Goal: Register for event/course

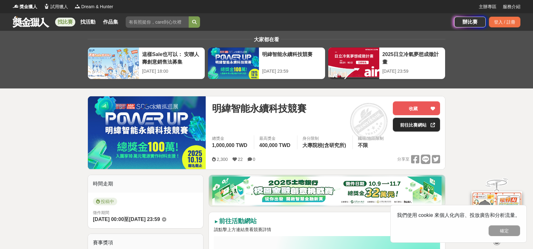
click at [430, 125] on icon at bounding box center [432, 125] width 4 height 4
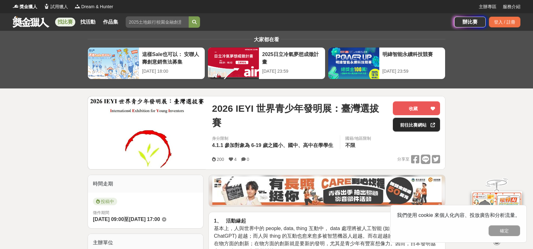
click at [415, 127] on link "前往比賽網站" at bounding box center [416, 125] width 47 height 14
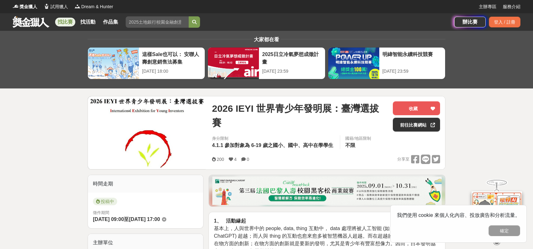
click at [320, 121] on div "2026 IEYI 世界青少年發明展：臺灣選拔賽" at bounding box center [300, 116] width 176 height 30
click at [176, 126] on img at bounding box center [147, 132] width 118 height 73
click at [501, 19] on div "登入 / 註冊" at bounding box center [504, 22] width 31 height 11
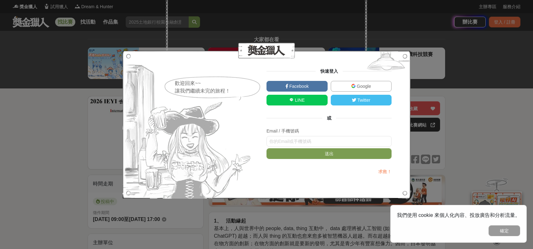
click at [365, 85] on span "Google" at bounding box center [362, 86] width 15 height 5
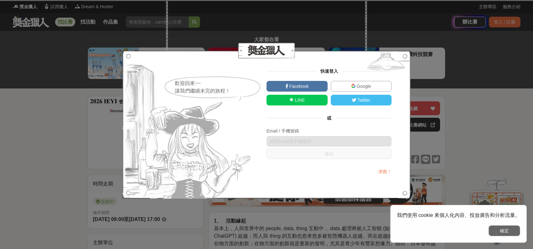
click at [503, 228] on button "確定" at bounding box center [503, 230] width 31 height 11
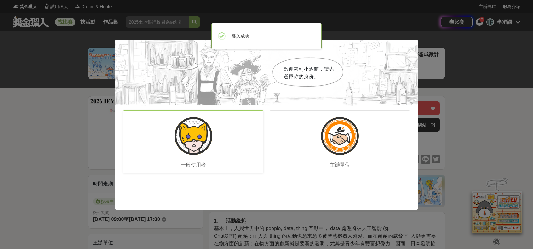
click at [219, 148] on div "一般使用者" at bounding box center [193, 142] width 140 height 63
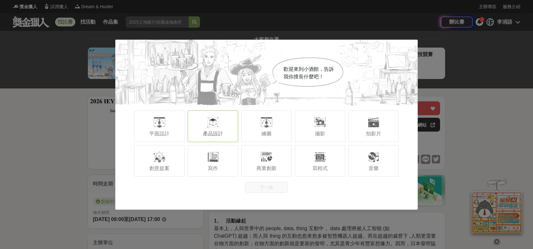
click at [217, 126] on div at bounding box center [213, 122] width 13 height 13
click at [309, 166] on div "寫程式" at bounding box center [320, 160] width 50 height 31
click at [317, 166] on span "寫程式" at bounding box center [319, 168] width 15 height 5
click at [208, 131] on span "產品設計" at bounding box center [213, 133] width 20 height 5
click at [215, 131] on span "產品設計" at bounding box center [213, 133] width 20 height 5
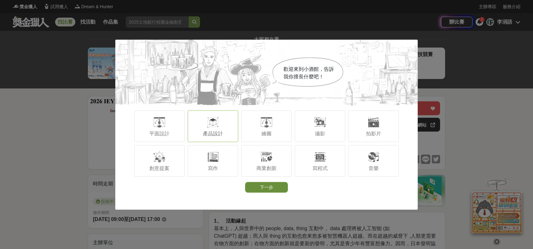
click at [272, 189] on button "下一步" at bounding box center [266, 187] width 43 height 11
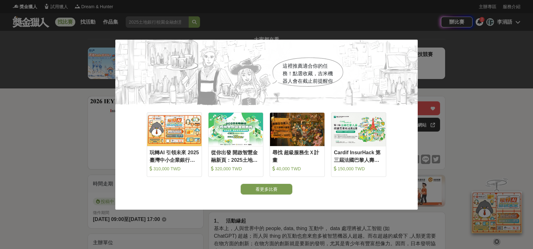
click at [479, 65] on div "這裡推薦適合你的任務！點選收藏，吉米機器人會在截止前提醒你 收藏 玩轉AI 引領未來 2025臺灣中小企業銀行校園金融科技創意挑戰賽 310,000 TWD …" at bounding box center [266, 124] width 533 height 249
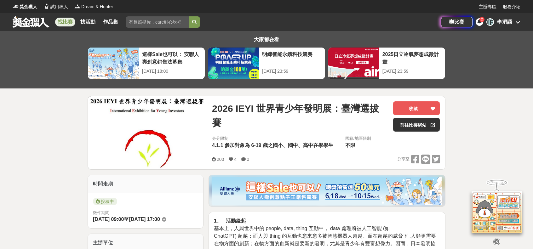
click at [506, 20] on div "李涓語" at bounding box center [504, 22] width 15 height 8
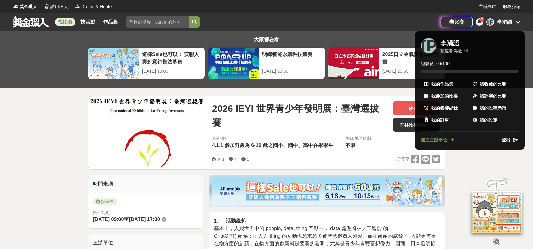
click at [506, 20] on div at bounding box center [266, 124] width 533 height 249
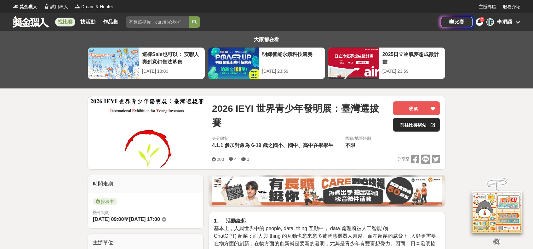
click at [422, 124] on link "前往比賽網站" at bounding box center [416, 125] width 47 height 14
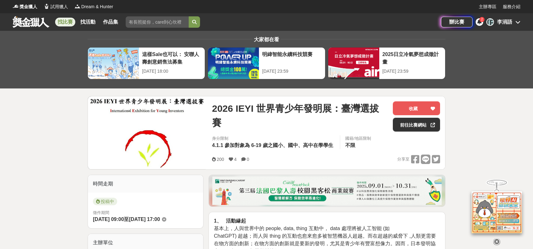
click at [511, 16] on div "辦比賽 2 李 李涓語" at bounding box center [480, 22] width 79 height 18
click at [511, 19] on div "李涓語" at bounding box center [504, 22] width 15 height 8
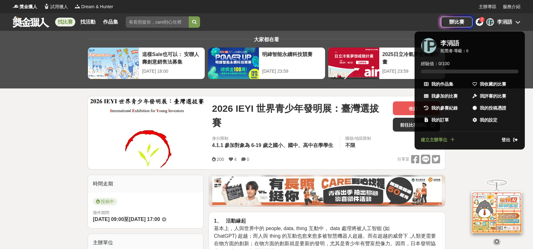
click at [511, 21] on div at bounding box center [266, 124] width 533 height 249
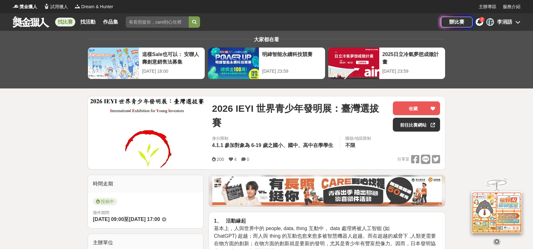
click at [499, 23] on div "李涓語" at bounding box center [504, 22] width 15 height 8
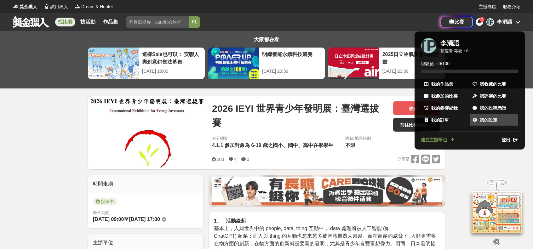
click at [486, 120] on span "我的設定" at bounding box center [488, 120] width 18 height 7
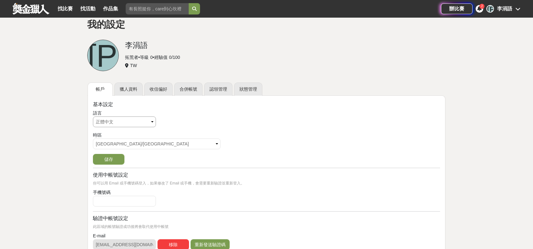
scroll to position [31, 0]
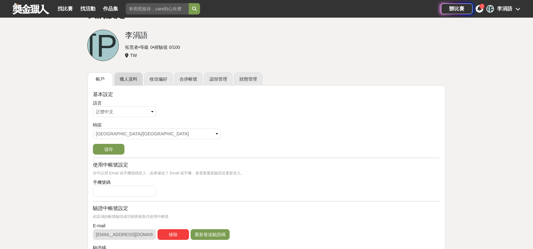
click at [127, 73] on link "獵人資料" at bounding box center [128, 78] width 28 height 13
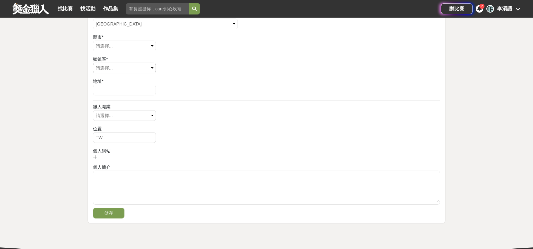
scroll to position [288, 0]
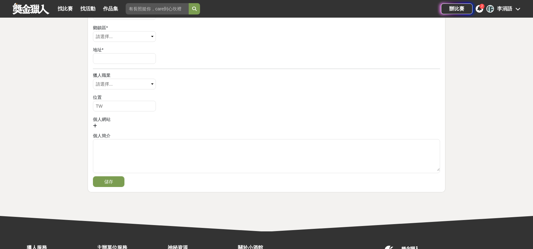
click at [491, 5] on div "李" at bounding box center [490, 9] width 8 height 8
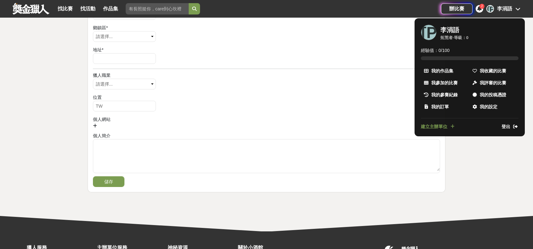
click at [298, 71] on div at bounding box center [266, 124] width 533 height 249
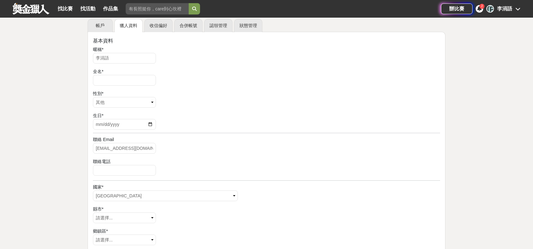
scroll to position [94, 0]
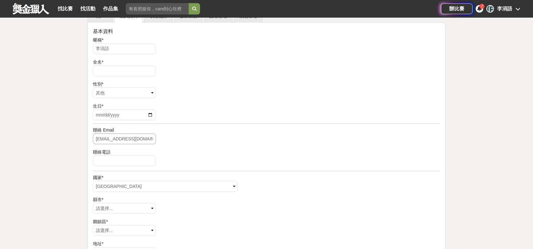
click at [145, 140] on input "juanyulee99@gmail.com" at bounding box center [124, 138] width 63 height 11
drag, startPoint x: 145, startPoint y: 140, endPoint x: 86, endPoint y: 145, distance: 58.7
click at [86, 145] on div "帳戶 獵人資料 收信偏好 合併帳號 認領管理 狀態管理 基本資料 暱稱 * 李涓語 全名 * 性別 * 請選擇... 男 女 其他 生日 * 聯絡 Email…" at bounding box center [266, 197] width 368 height 377
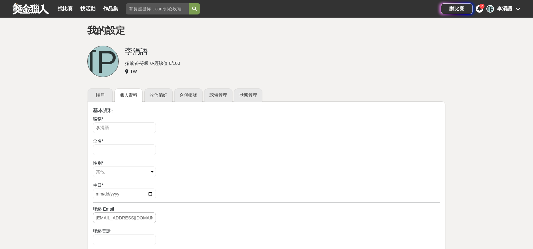
scroll to position [0, 0]
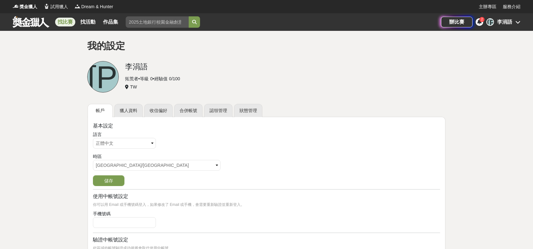
click at [71, 20] on link "找比賽" at bounding box center [65, 22] width 20 height 9
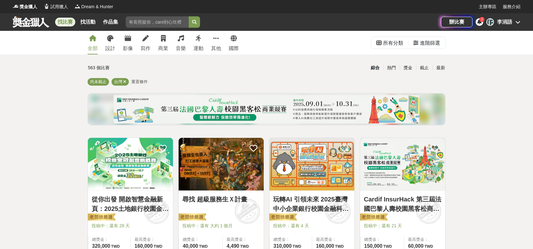
click at [30, 23] on link at bounding box center [31, 22] width 38 height 12
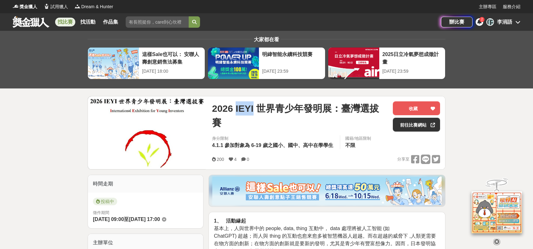
drag, startPoint x: 236, startPoint y: 108, endPoint x: 253, endPoint y: 109, distance: 17.3
click at [253, 109] on span "2026 IEYI 世界青少年發明展：臺灣選拔賽" at bounding box center [300, 115] width 176 height 28
copy span "IEYI"
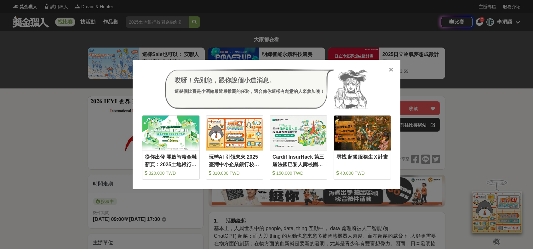
click at [390, 73] on div "哎呀！先別急，跟你說個小道消息。 這幾個比賽是小酒館最近最推薦的任務，適合像你這樣有創意的人來參加噢！" at bounding box center [266, 89] width 249 height 40
click at [394, 66] on div "哎呀！先別急，跟你說個小道消息。 這幾個比賽是小酒館最近最推薦的任務，適合像你這樣有創意的人來參加噢！ 收藏 從你出發 開啟智慧金融新頁：2025土地銀行校園…" at bounding box center [267, 124] width 268 height 129
click at [392, 70] on icon at bounding box center [390, 69] width 5 height 6
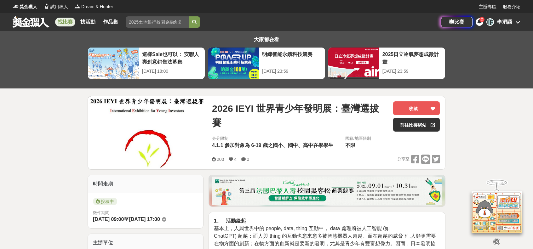
click at [308, 110] on span "2026 IEYI 世界青少年發明展：臺灣選拔賽" at bounding box center [300, 115] width 176 height 28
click at [406, 129] on link "前往比賽網站" at bounding box center [416, 125] width 47 height 14
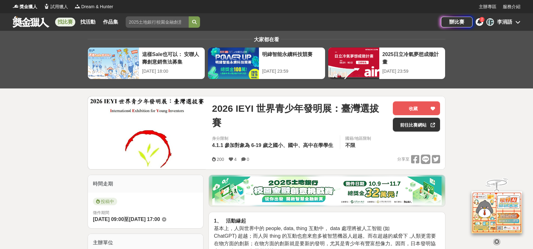
click at [279, 110] on span "2026 IEYI 世界青少年發明展：臺灣選拔賽" at bounding box center [300, 115] width 176 height 28
click at [173, 119] on img at bounding box center [147, 132] width 118 height 73
click at [152, 139] on img at bounding box center [147, 132] width 118 height 73
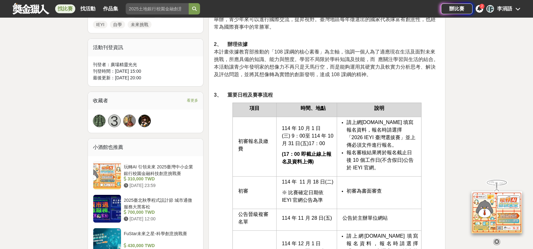
scroll to position [346, 0]
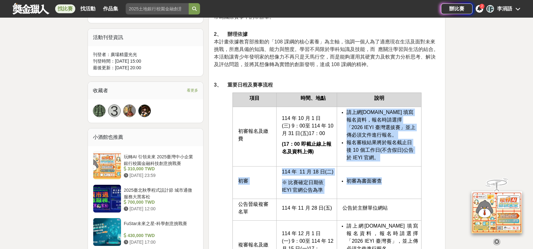
drag, startPoint x: 344, startPoint y: 110, endPoint x: 405, endPoint y: 167, distance: 84.2
click at [405, 167] on tbody "項目 時間、地點 說明 初審報名及繳費 114 年 10 月 1 日(三) 9：00至 114 年 10 月 31 日(五)17：00 (17：00 即截止線…" at bounding box center [326, 235] width 189 height 284
click at [404, 168] on td "初審為書面審查" at bounding box center [379, 183] width 84 height 32
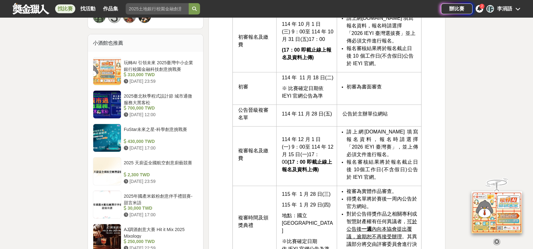
scroll to position [441, 0]
drag, startPoint x: 341, startPoint y: 114, endPoint x: 415, endPoint y: 116, distance: 73.7
click at [415, 116] on td "公告於主辦單位網站" at bounding box center [379, 116] width 84 height 22
click at [393, 133] on span "www.teyi.org 填寫報名資料" at bounding box center [381, 135] width 71 height 13
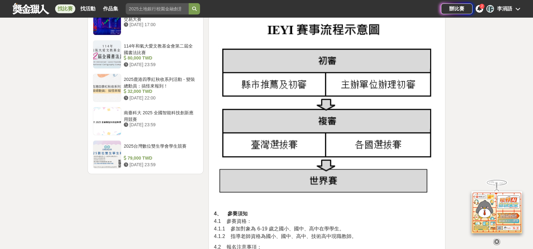
scroll to position [882, 0]
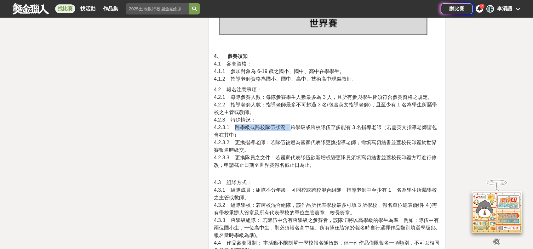
drag, startPoint x: 237, startPoint y: 128, endPoint x: 299, endPoint y: 126, distance: 62.4
click at [297, 126] on span "4.2.3.1 跨學級或跨校隊伍狀況：跨學級或跨校隊伍至多能有 3 名指導老師（若需英文指導老師請包含在其中）" at bounding box center [325, 131] width 223 height 13
click at [304, 140] on span "4.2.3.2 更換指導老師：若隊伍被選為國家代表隊更換指導老師，需填寫切結書並蓋校長印鑑於世界賽報名時繳交。" at bounding box center [325, 146] width 223 height 13
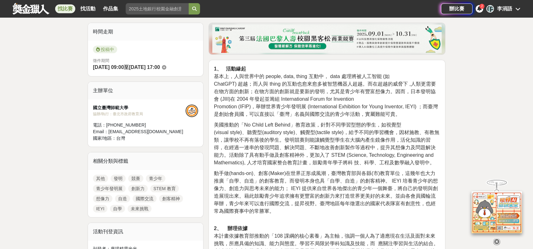
scroll to position [0, 0]
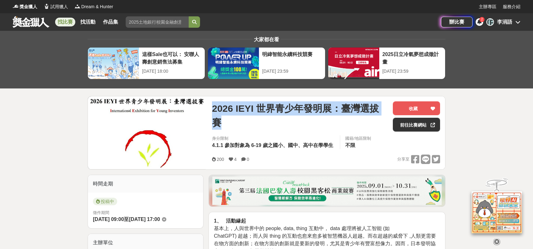
drag, startPoint x: 213, startPoint y: 108, endPoint x: 390, endPoint y: 106, distance: 177.6
click at [390, 106] on div "2026 IEYI 世界青少年發明展：臺灣選拔賽 收藏 前往比賽網站" at bounding box center [326, 118] width 228 height 34
copy span "2026 IEYI 世界青少年發明展：臺灣選拔賽"
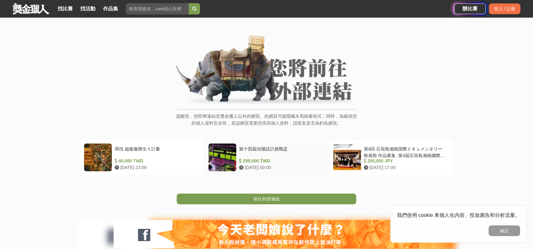
scroll to position [31, 0]
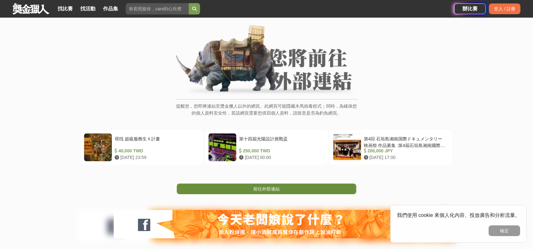
click at [289, 188] on link "前往外部連結" at bounding box center [266, 189] width 179 height 11
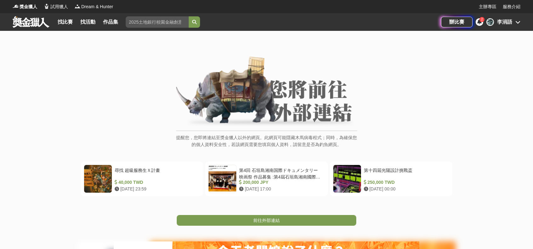
click at [481, 19] on span "2" at bounding box center [482, 19] width 2 height 3
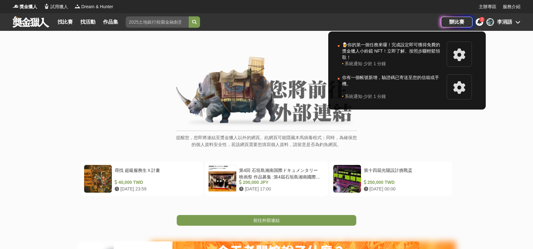
click at [481, 19] on span "2" at bounding box center [482, 19] width 2 height 3
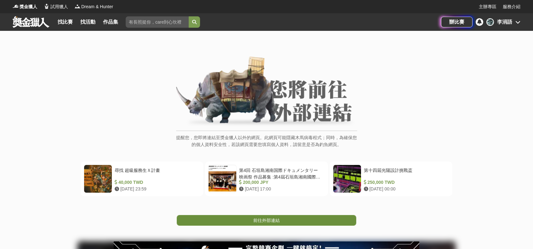
click at [311, 215] on link "前往外部連結" at bounding box center [266, 220] width 179 height 11
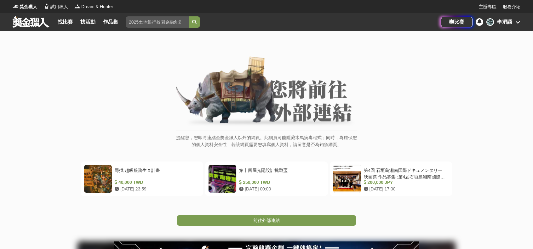
drag, startPoint x: 302, startPoint y: 0, endPoint x: 123, endPoint y: 109, distance: 209.1
click at [123, 109] on div "提醒您，您即將連結至獎金獵人以外的網頁。此網頁可能隱藏木馬病毒程式；同時，為確保您的個人資料安全性，若該網頁需要您填寫個人資料，請留意是否為釣魚網頁。" at bounding box center [266, 105] width 507 height 98
